Goal: Task Accomplishment & Management: Use online tool/utility

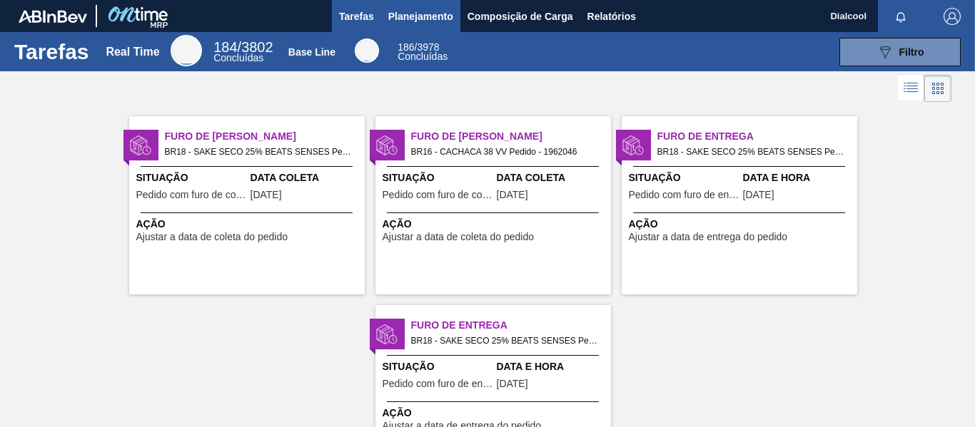
click at [416, 18] on span "Planejamento" at bounding box center [420, 16] width 65 height 17
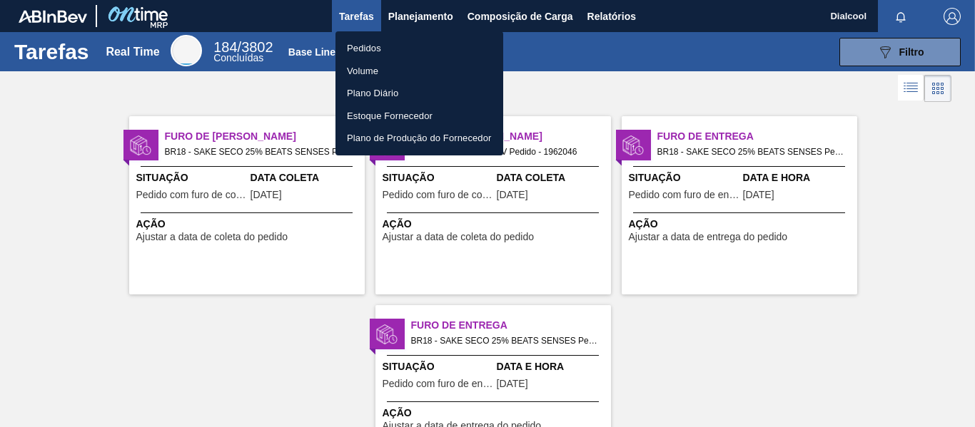
click at [507, 18] on div at bounding box center [487, 213] width 975 height 427
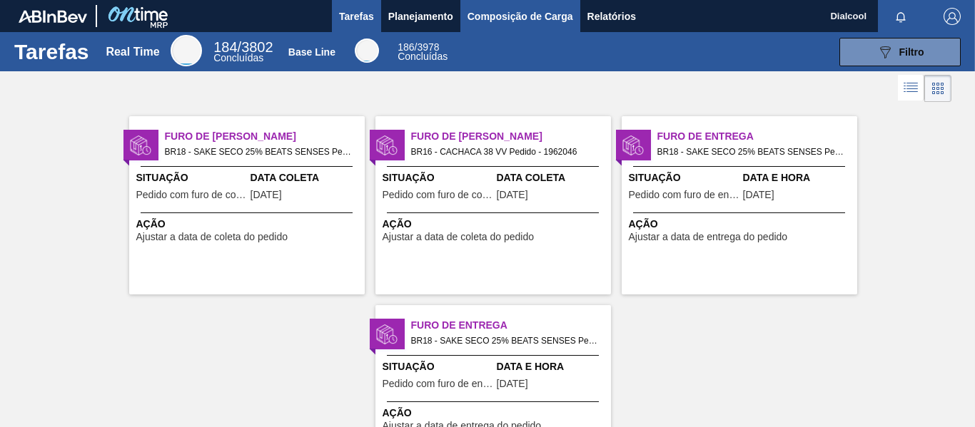
click at [530, 10] on span "Composição de Carga" at bounding box center [520, 16] width 106 height 17
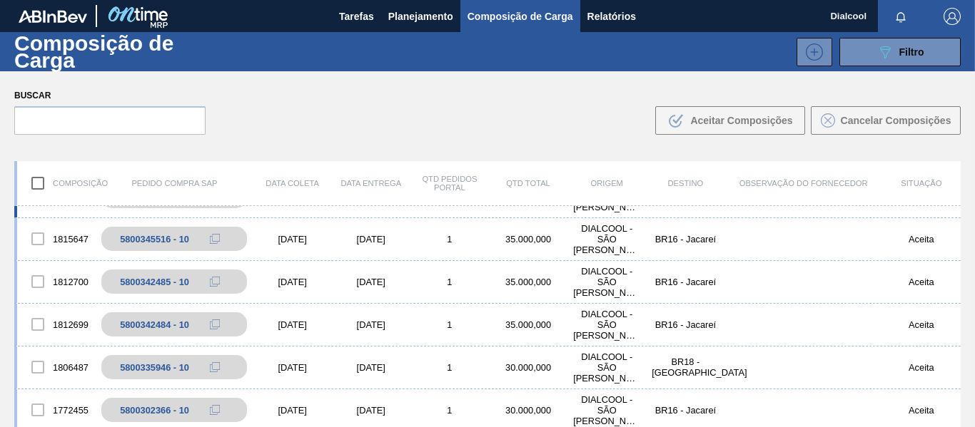
scroll to position [214, 0]
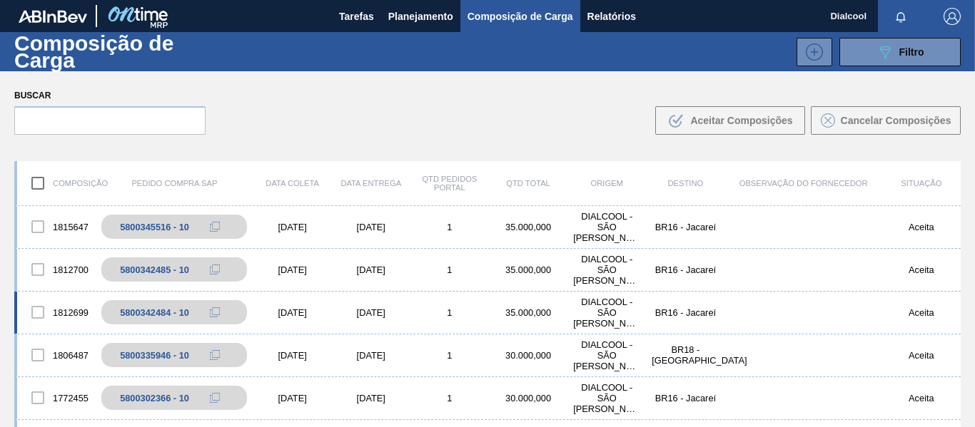
click at [469, 317] on div "1" at bounding box center [449, 312] width 78 height 11
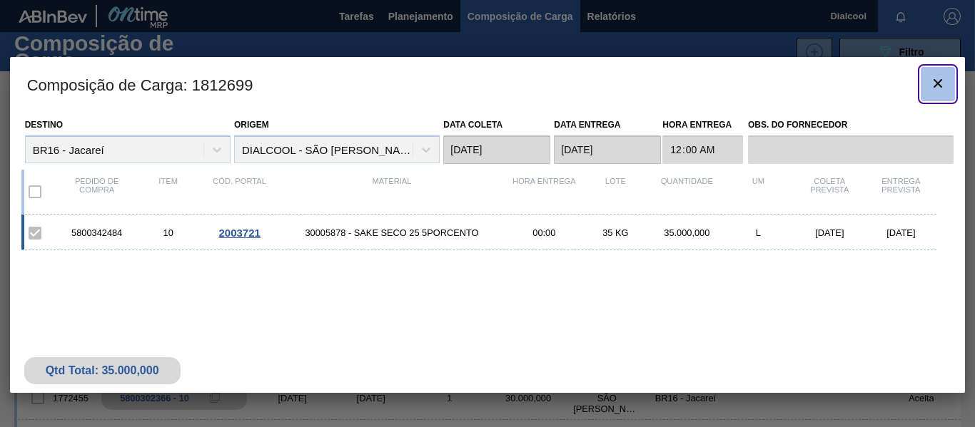
click at [935, 83] on icon "botão de ícone" at bounding box center [937, 83] width 17 height 17
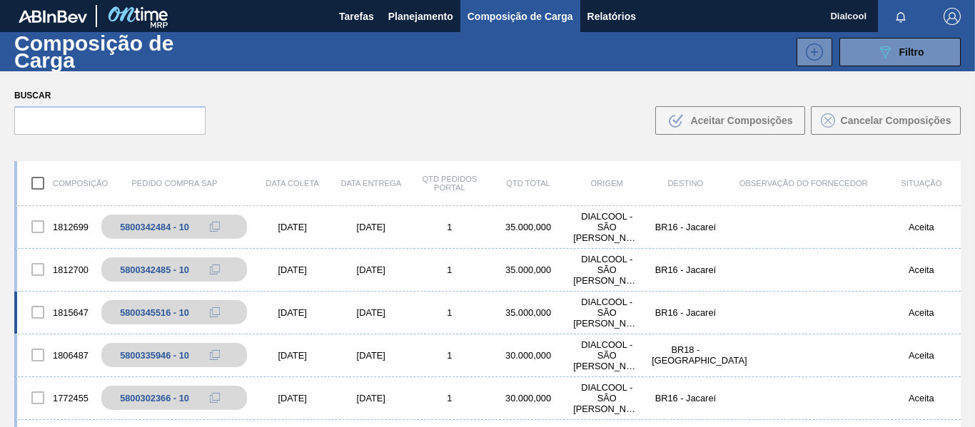
click at [306, 315] on div "[DATE]" at bounding box center [292, 312] width 78 height 11
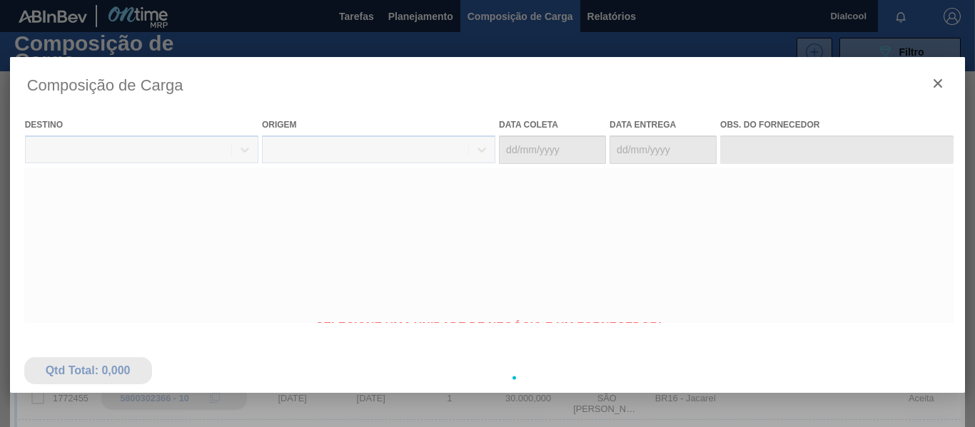
type coleta "[DATE]"
type entrega "[DATE]"
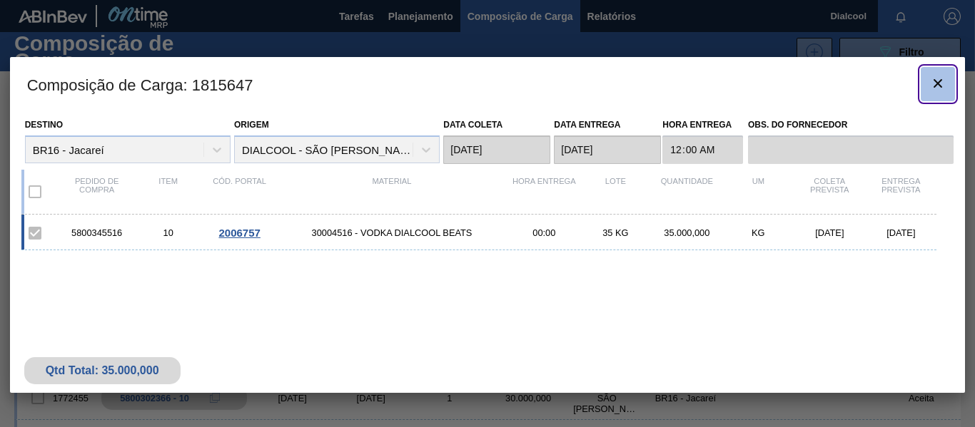
click at [935, 85] on icon "botão de ícone" at bounding box center [937, 83] width 9 height 9
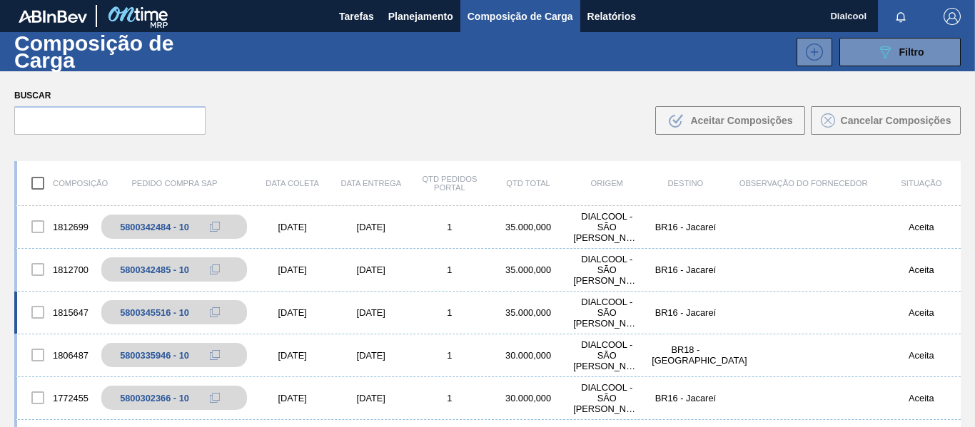
click at [375, 307] on div "[DATE]" at bounding box center [371, 312] width 78 height 11
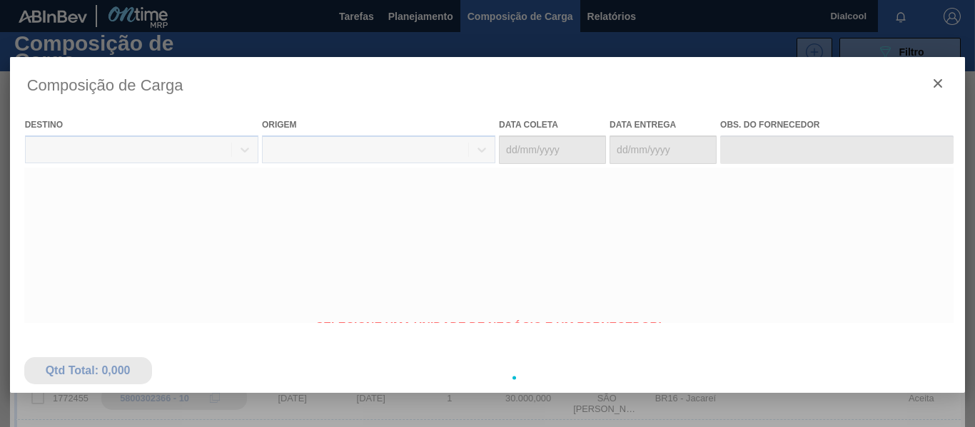
type coleta "[DATE]"
type entrega "[DATE]"
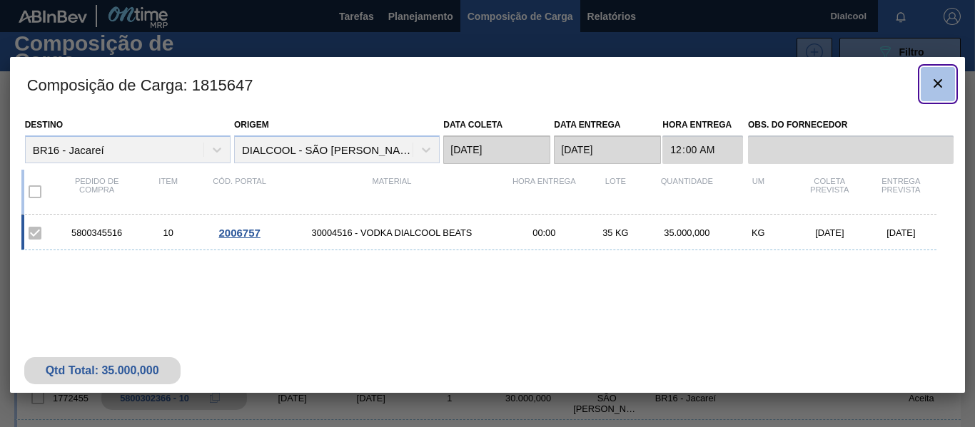
click at [937, 83] on icon "botão de ícone" at bounding box center [937, 83] width 9 height 9
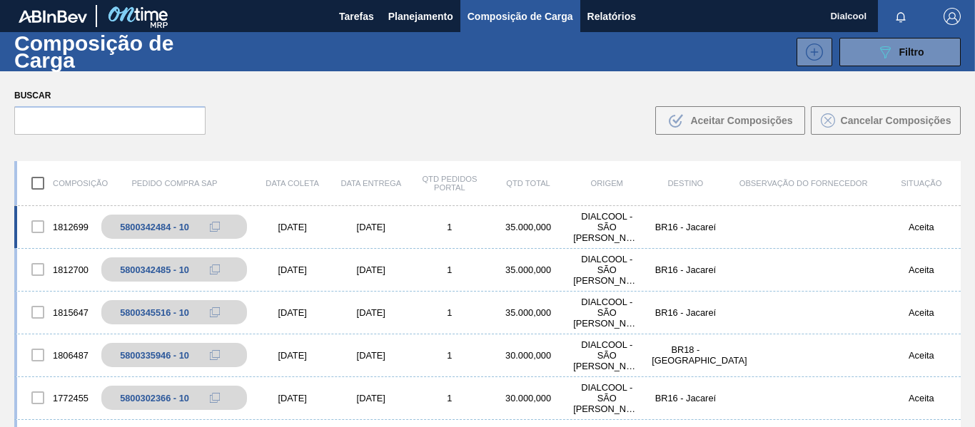
click at [380, 231] on div "[DATE]" at bounding box center [371, 227] width 78 height 11
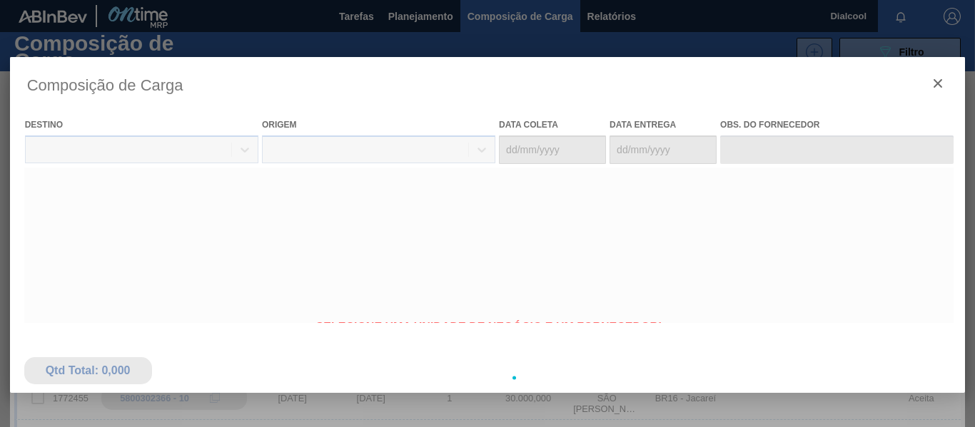
type coleta "[DATE]"
type entrega "[DATE]"
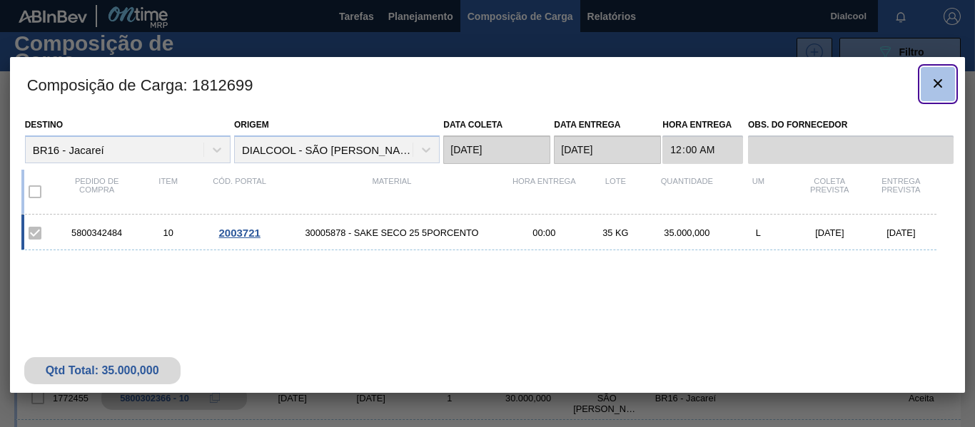
click at [935, 85] on icon "botão de ícone" at bounding box center [937, 83] width 17 height 17
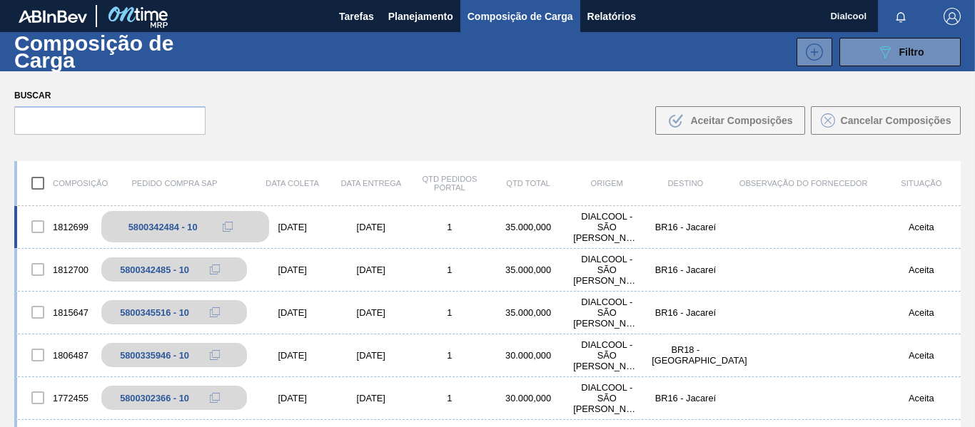
click at [229, 225] on icon at bounding box center [228, 227] width 10 height 10
click at [323, 222] on div "[DATE]" at bounding box center [292, 227] width 78 height 11
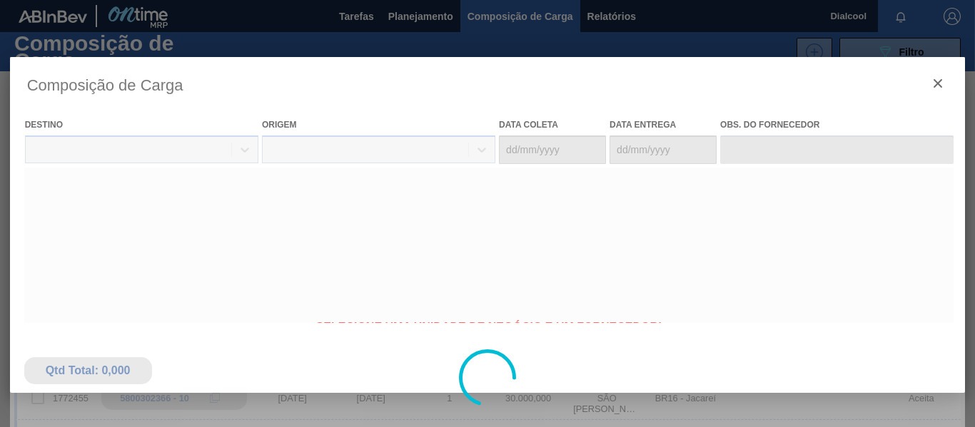
type coleta "[DATE]"
type entrega "[DATE]"
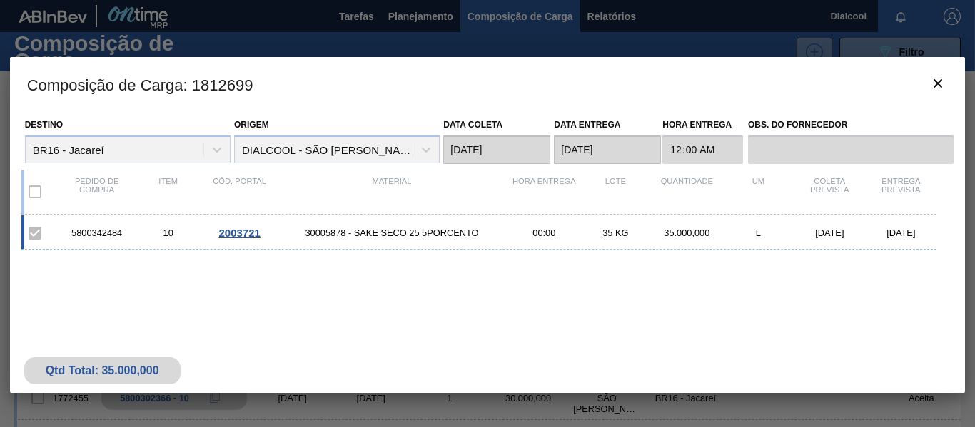
click at [108, 234] on div "5800342484" at bounding box center [96, 233] width 71 height 11
copy div "5800342484"
click at [940, 85] on icon "botão de ícone" at bounding box center [937, 83] width 9 height 9
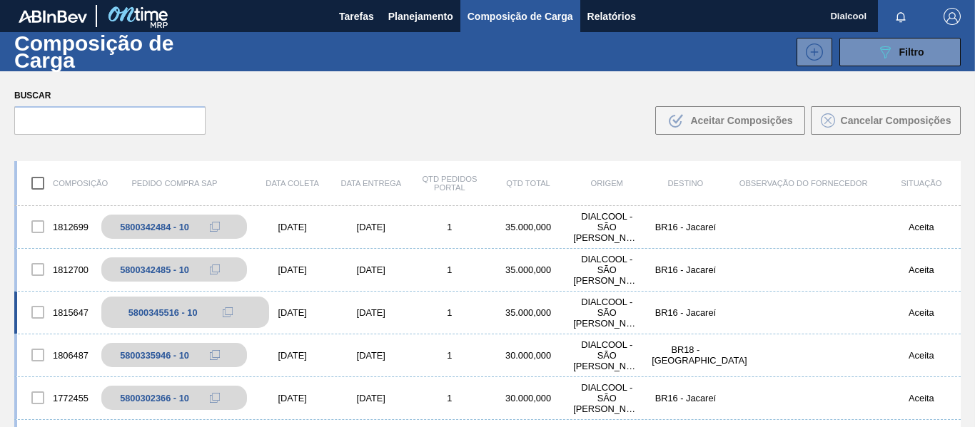
click at [228, 316] on icon at bounding box center [228, 312] width 10 height 10
click at [225, 314] on icon at bounding box center [228, 312] width 10 height 10
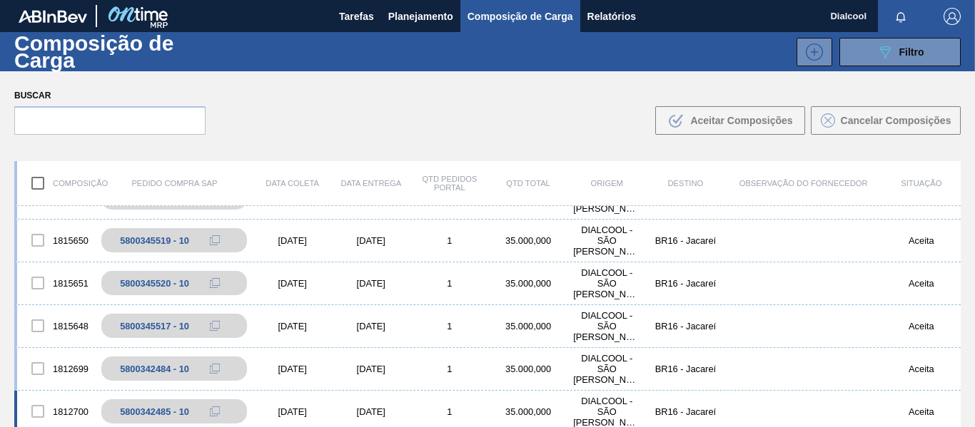
scroll to position [143, 0]
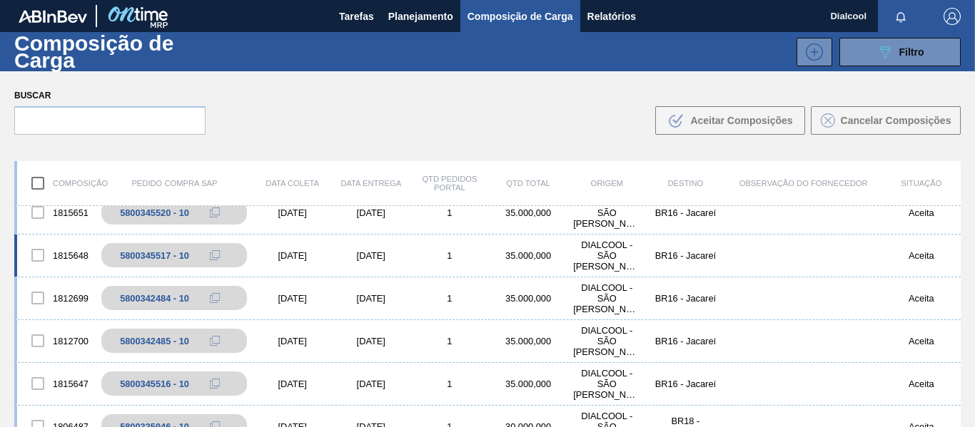
click at [327, 251] on div "[DATE]" at bounding box center [292, 255] width 78 height 11
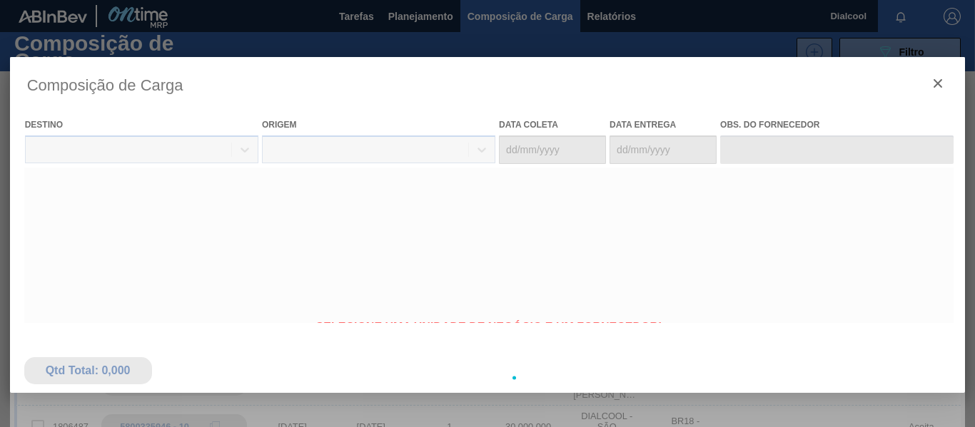
type coleta "[DATE]"
type entrega "[DATE]"
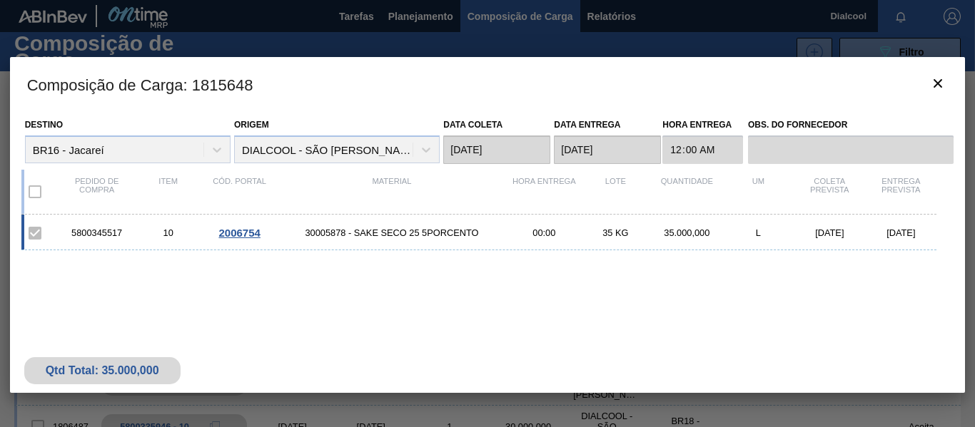
click at [93, 240] on div "5800345517 10 2006754 30005878 - SAKE SECO 25 5PORCENTO 00:00 35 KG 35.000,000 …" at bounding box center [478, 233] width 915 height 36
click at [95, 233] on div "5800345517" at bounding box center [96, 233] width 71 height 11
copy div "5800345517"
click at [925, 94] on button "botão de ícone" at bounding box center [937, 84] width 34 height 34
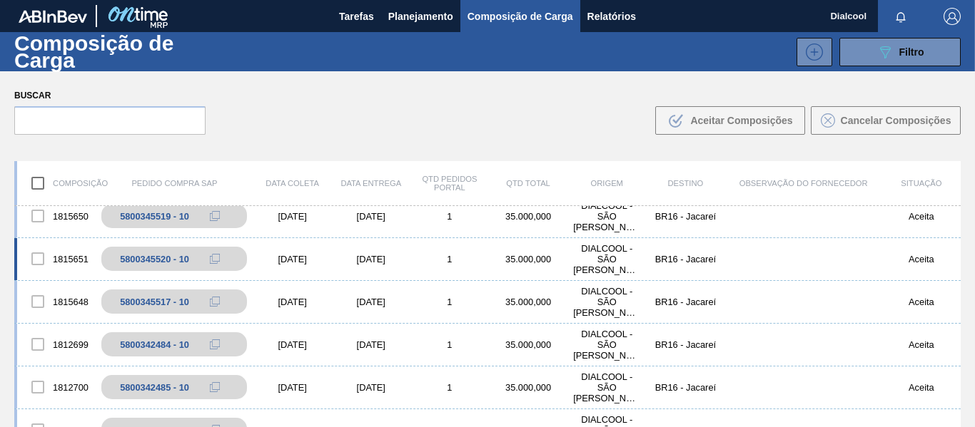
scroll to position [71, 0]
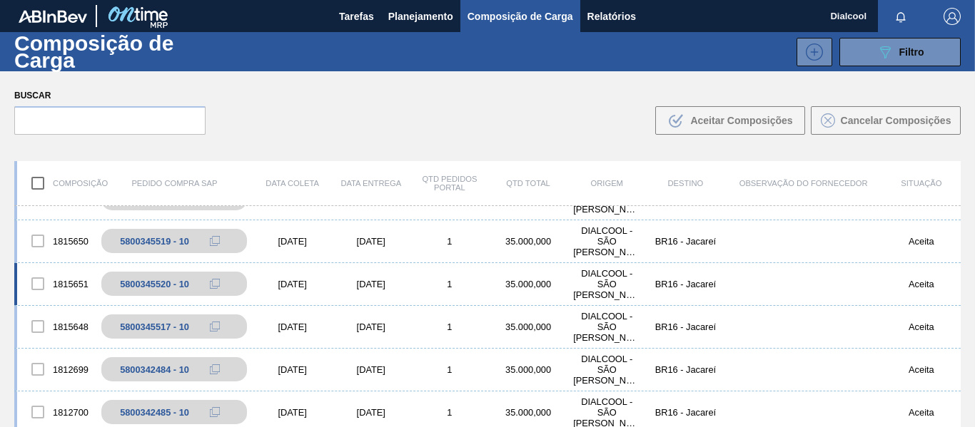
click at [318, 285] on div "[DATE]" at bounding box center [292, 284] width 78 height 11
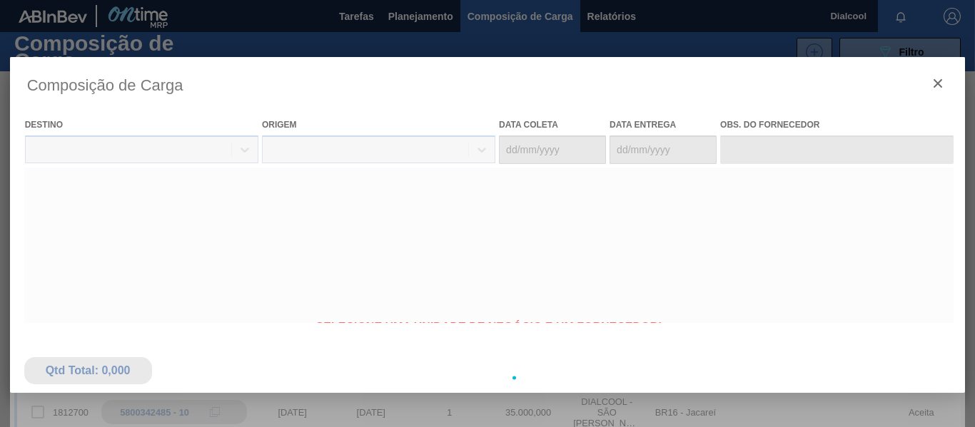
type coleta "[DATE]"
type entrega "[DATE]"
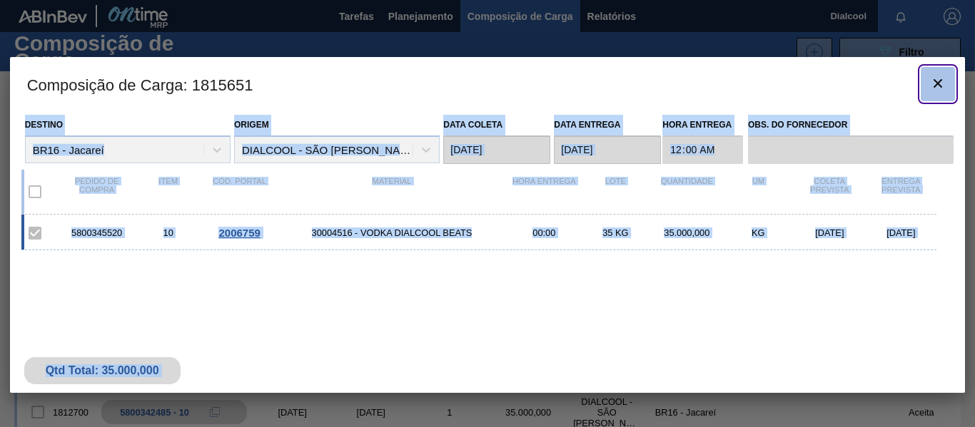
click at [948, 80] on button "botão de ícone" at bounding box center [937, 84] width 34 height 34
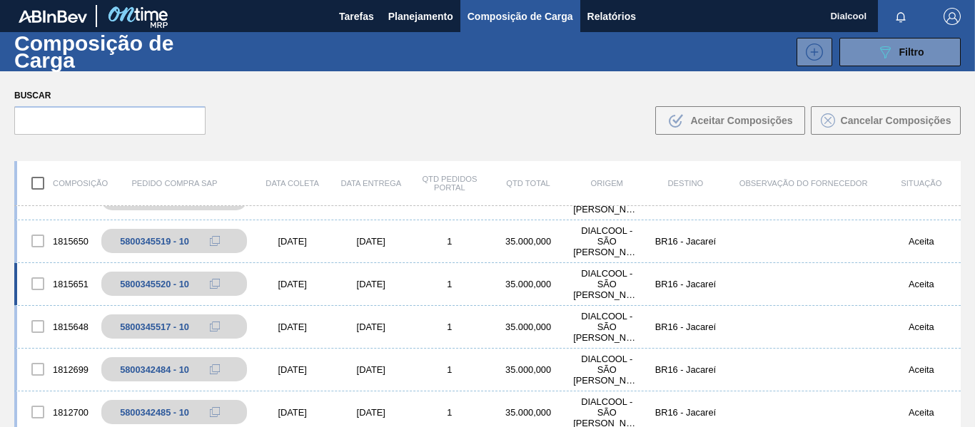
scroll to position [0, 0]
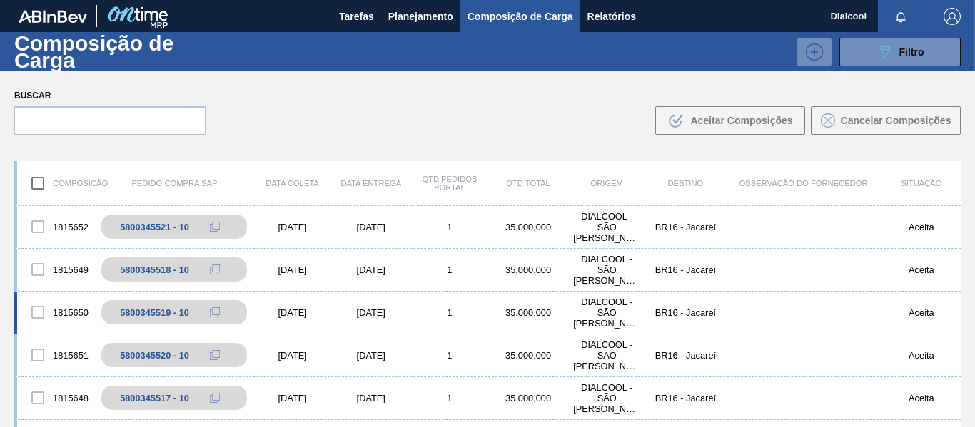
click at [299, 312] on div "[DATE]" at bounding box center [292, 312] width 78 height 11
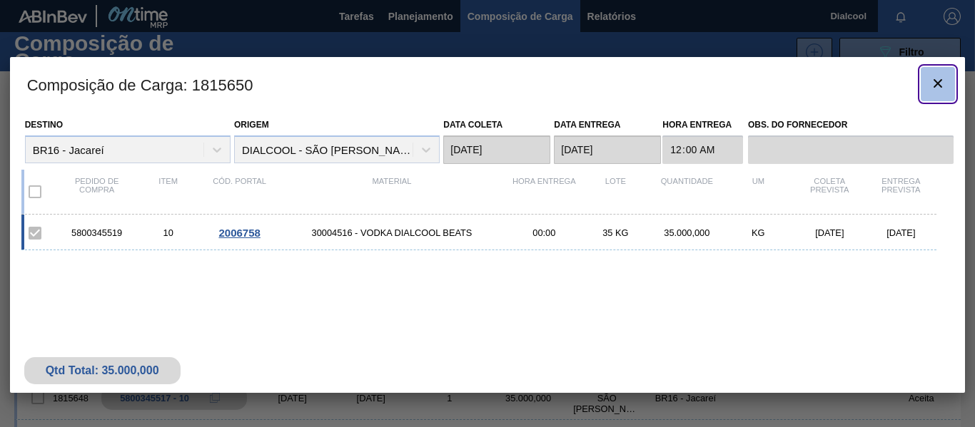
click at [940, 83] on icon "botão de ícone" at bounding box center [937, 83] width 17 height 17
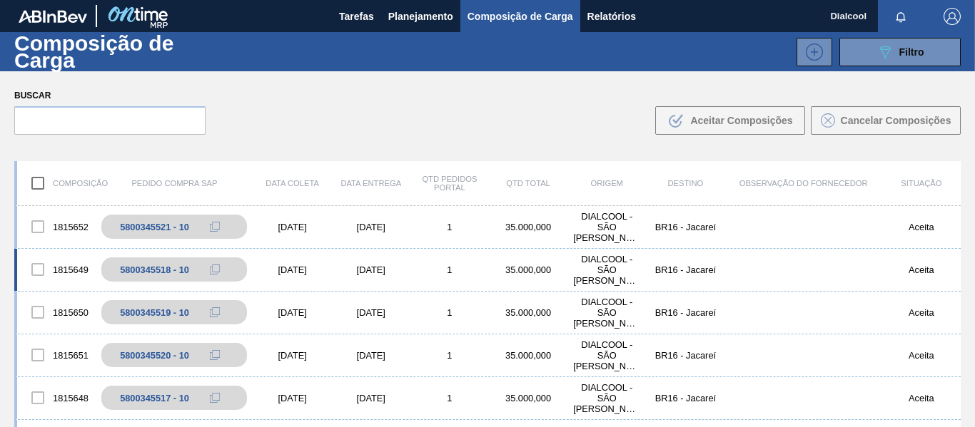
click at [290, 260] on div "1815649 5800345518 - 10 [DATE] [DATE] 1 35.000,000 DIALCOOL - [GEOGRAPHIC_DATA]…" at bounding box center [487, 270] width 946 height 43
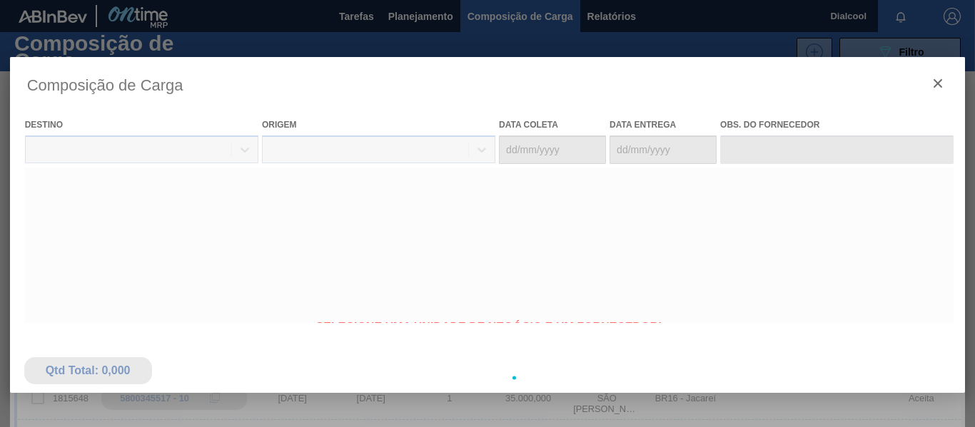
type coleta "[DATE]"
type entrega "[DATE]"
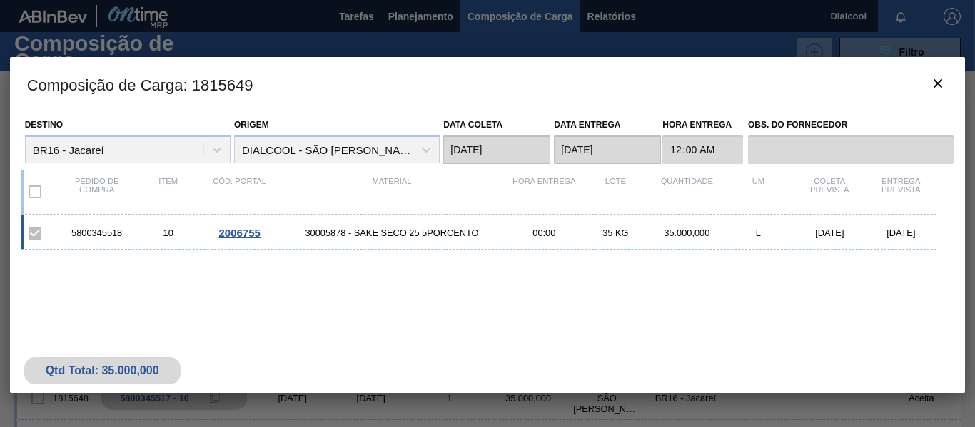
click at [104, 235] on div "5800345518" at bounding box center [96, 233] width 71 height 11
copy div "5800345518"
click at [944, 88] on icon "botão de ícone" at bounding box center [937, 83] width 17 height 17
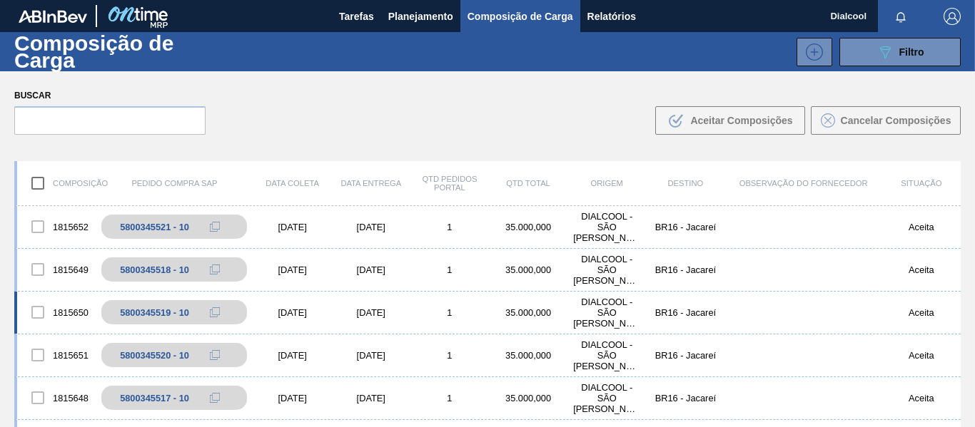
click at [337, 305] on div "1815650 5800345519 - 10 [DATE] [DATE] 1 35.000,000 DIALCOOL - SÃO [PERSON_NAME]…" at bounding box center [487, 313] width 946 height 43
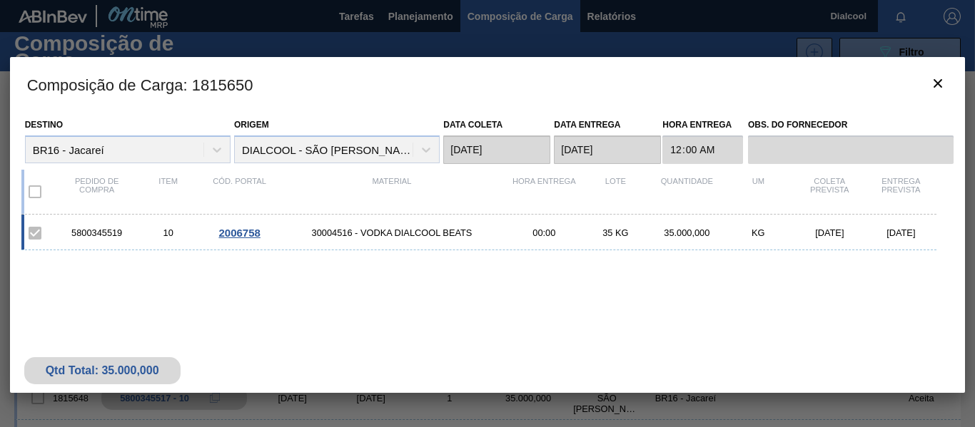
click at [102, 232] on div "5800345519" at bounding box center [96, 233] width 71 height 11
copy div "5800345519"
click at [950, 85] on button "botão de ícone" at bounding box center [937, 84] width 34 height 34
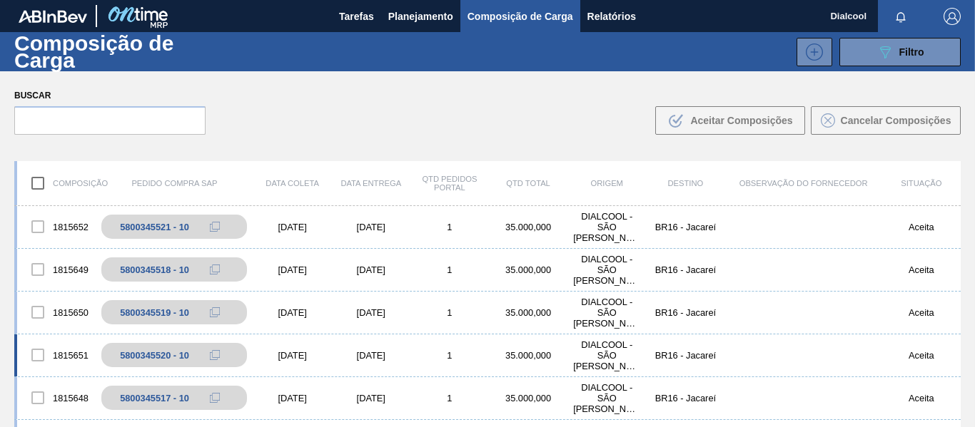
click at [304, 357] on div "[DATE]" at bounding box center [292, 355] width 78 height 11
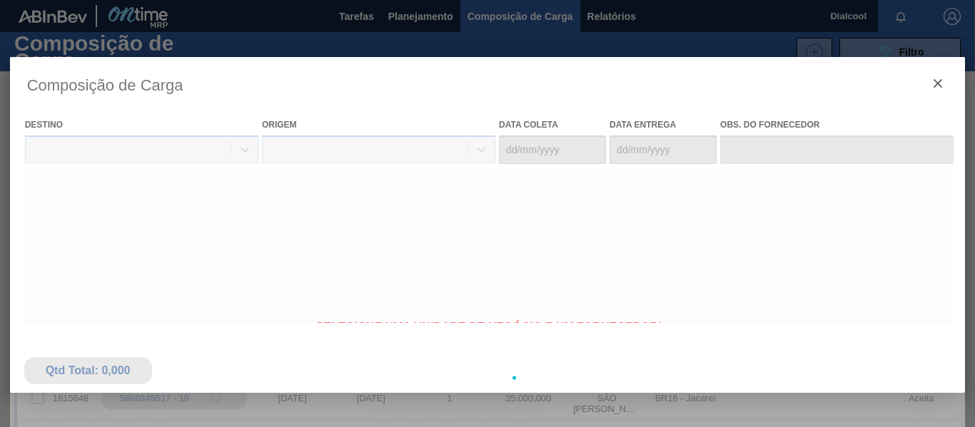
type coleta "[DATE]"
type entrega "[DATE]"
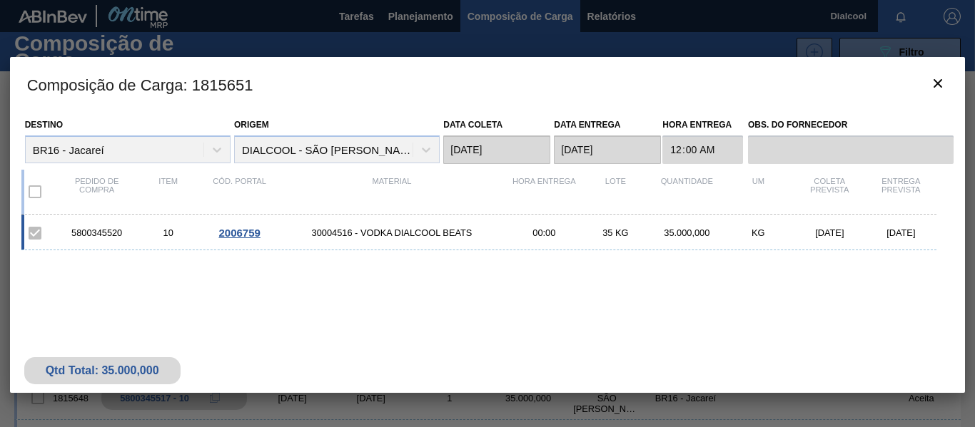
click at [93, 233] on div "5800345520" at bounding box center [96, 233] width 71 height 11
copy div "5800345520"
click at [930, 76] on icon "botão de ícone" at bounding box center [937, 83] width 17 height 17
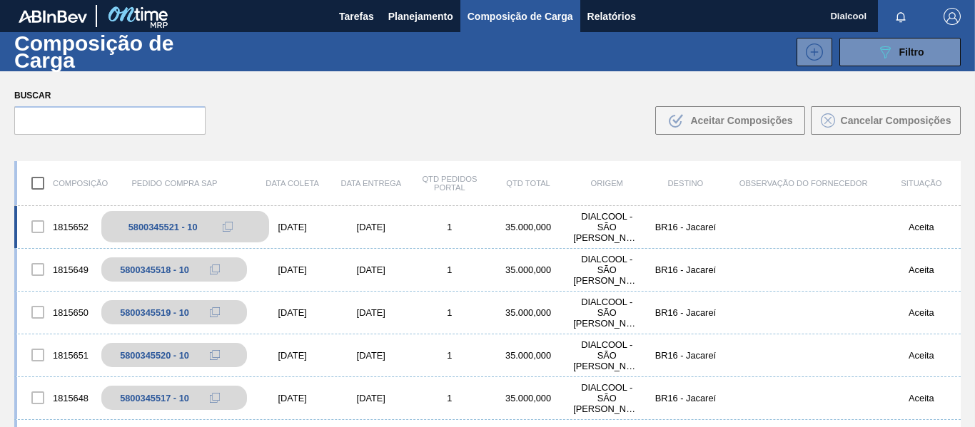
click at [231, 230] on icon at bounding box center [228, 227] width 10 height 10
click at [350, 230] on div "[DATE]" at bounding box center [371, 227] width 78 height 11
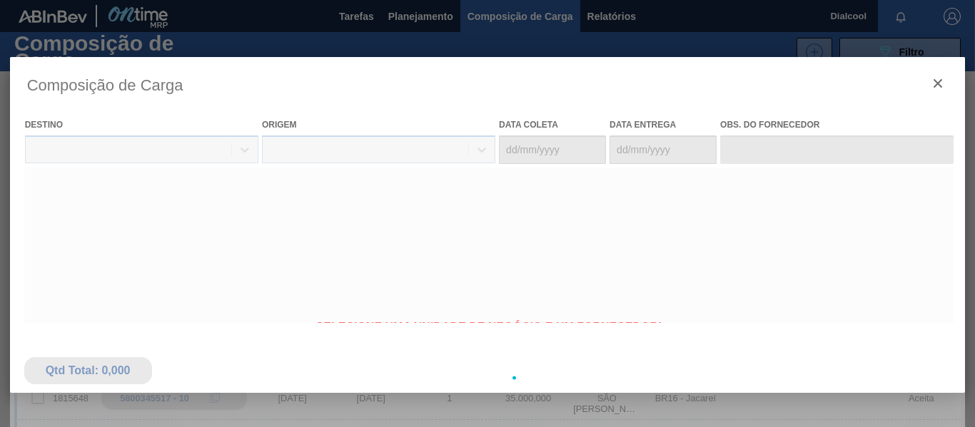
type coleta "[DATE]"
type entrega "[DATE]"
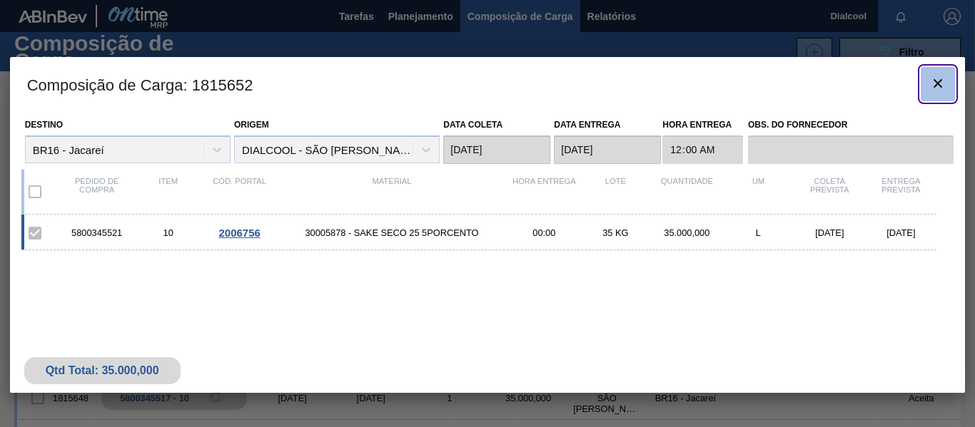
click at [945, 83] on icon "botão de ícone" at bounding box center [937, 83] width 17 height 17
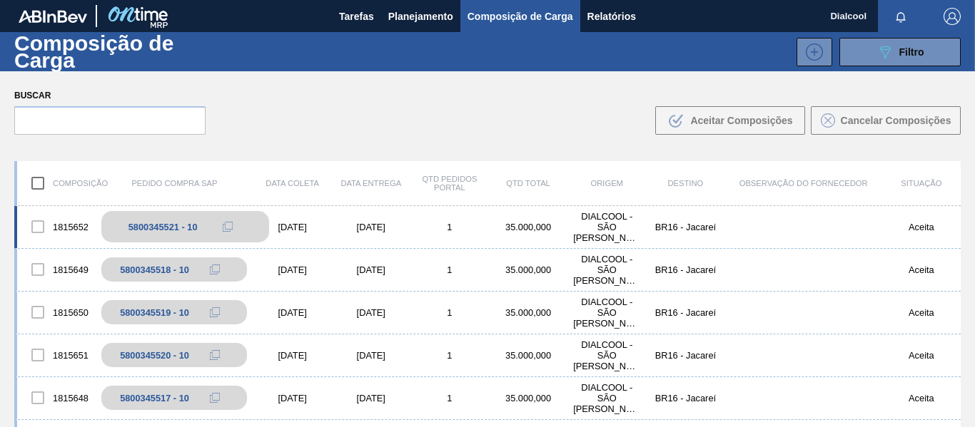
click at [230, 227] on icon at bounding box center [228, 227] width 10 height 10
